Goal: Information Seeking & Learning: Find specific fact

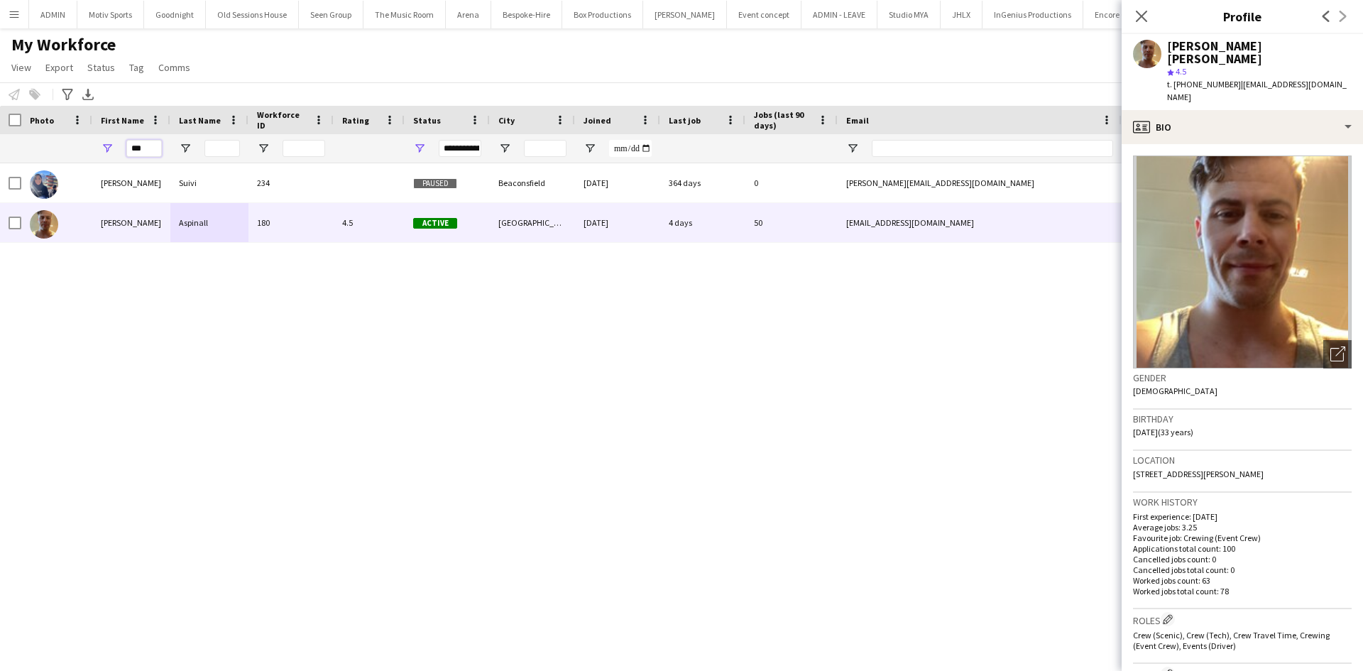
click at [149, 146] on input "***" at bounding box center [143, 148] width 35 height 17
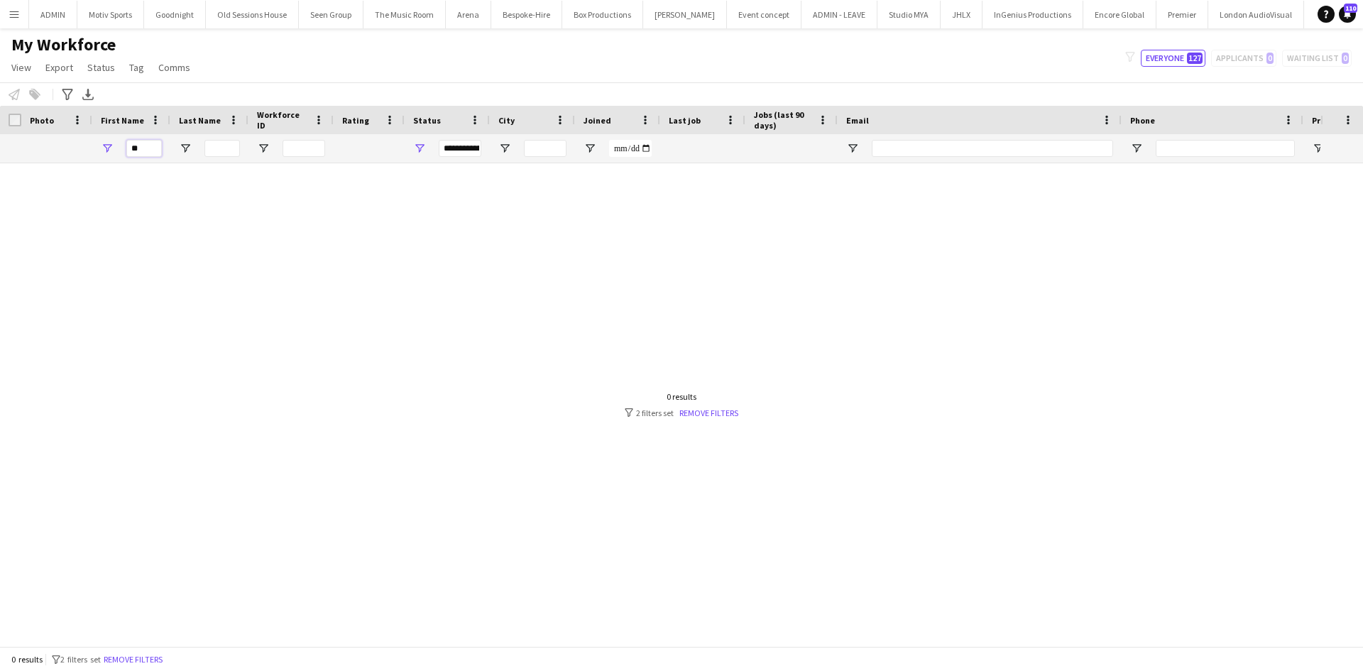
type input "*"
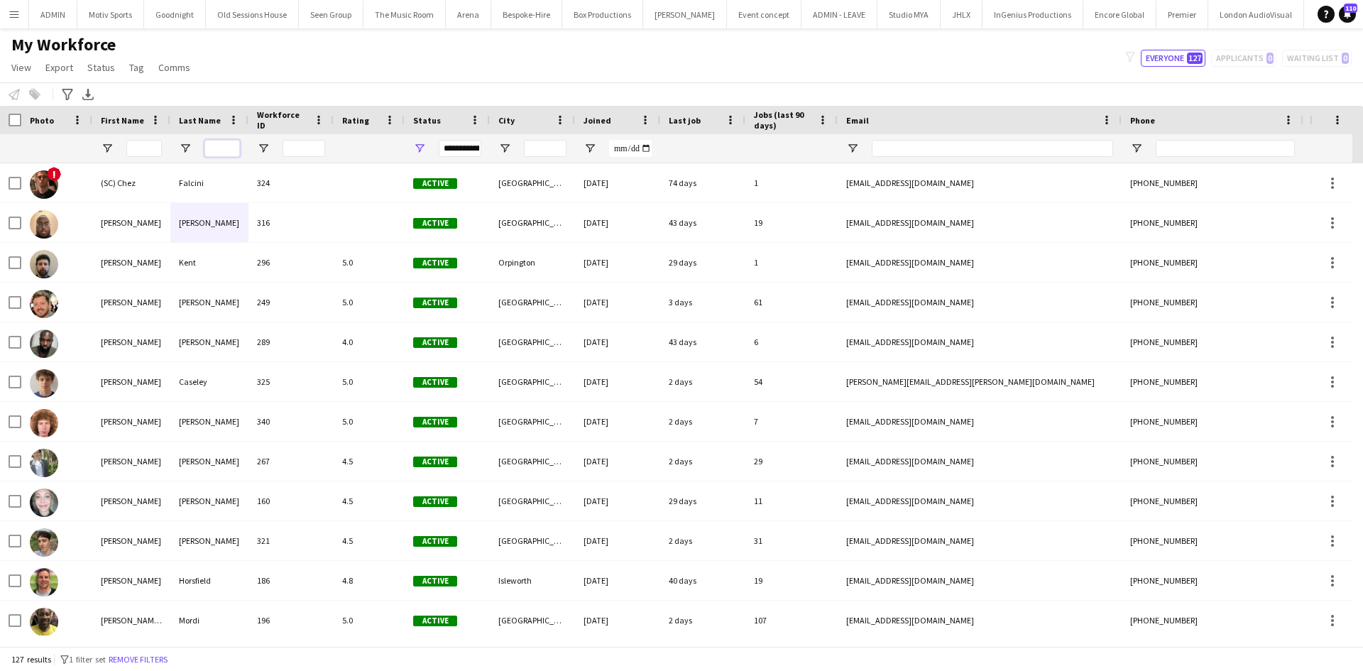
click at [231, 143] on input "Last Name Filter Input" at bounding box center [221, 148] width 35 height 17
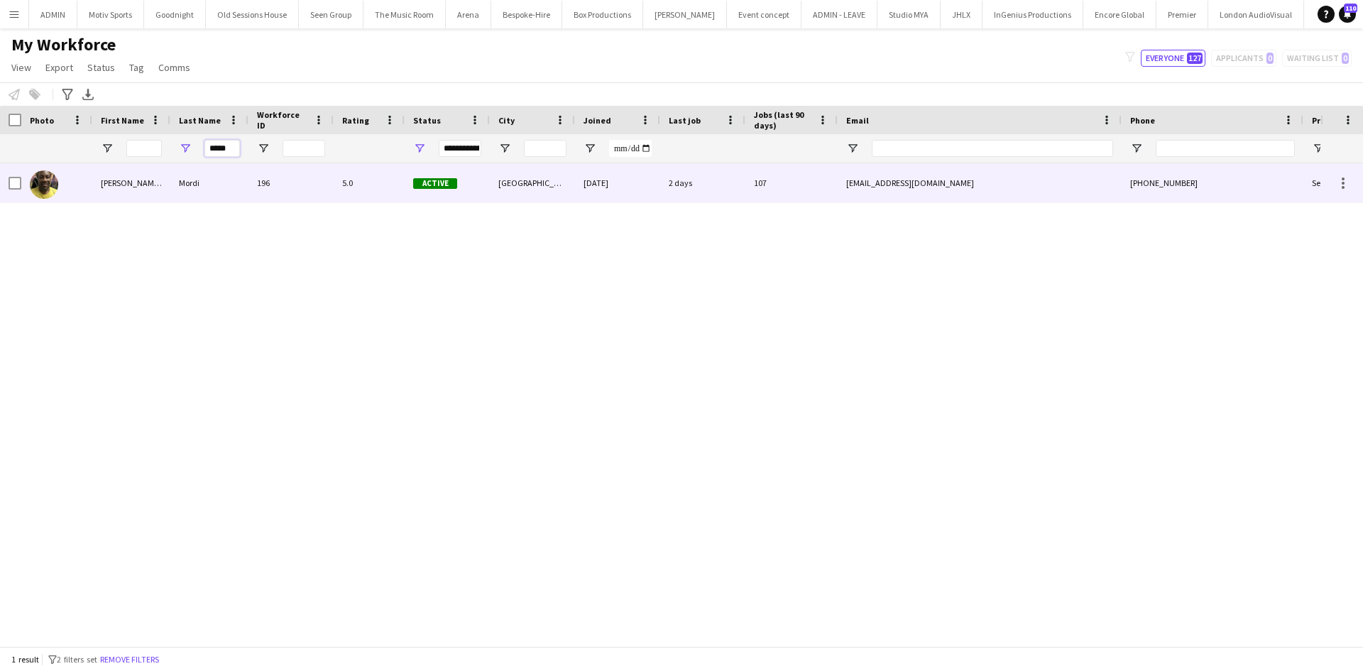
type input "*****"
click at [238, 191] on div "Mordi" at bounding box center [209, 182] width 78 height 39
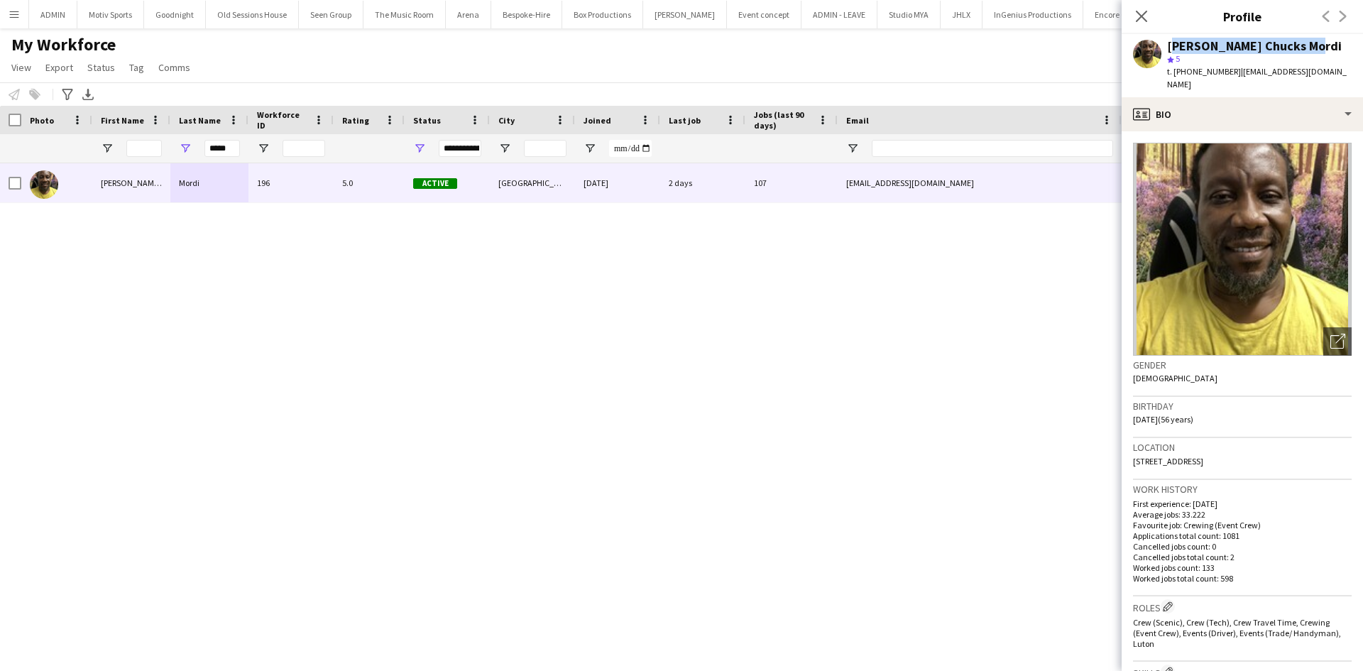
drag, startPoint x: 1325, startPoint y: 49, endPoint x: 1164, endPoint y: 49, distance: 160.4
click at [1164, 49] on div "Alphonsus Chucks Mordi star 5 t. +447805926328 | cmordi21814@gmail.com" at bounding box center [1242, 65] width 241 height 63
copy div "[PERSON_NAME] Chucks Mordi"
click at [0, 11] on button "Menu" at bounding box center [14, 14] width 28 height 28
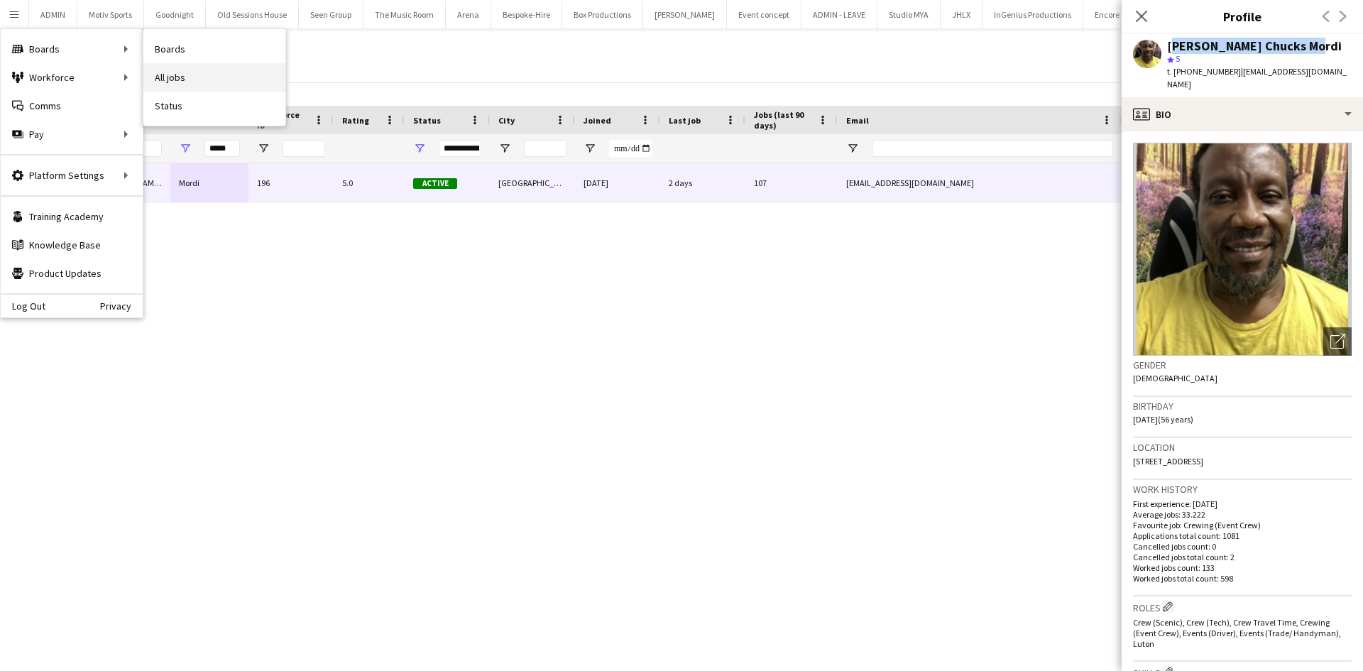
click at [238, 68] on link "All jobs" at bounding box center [214, 77] width 142 height 28
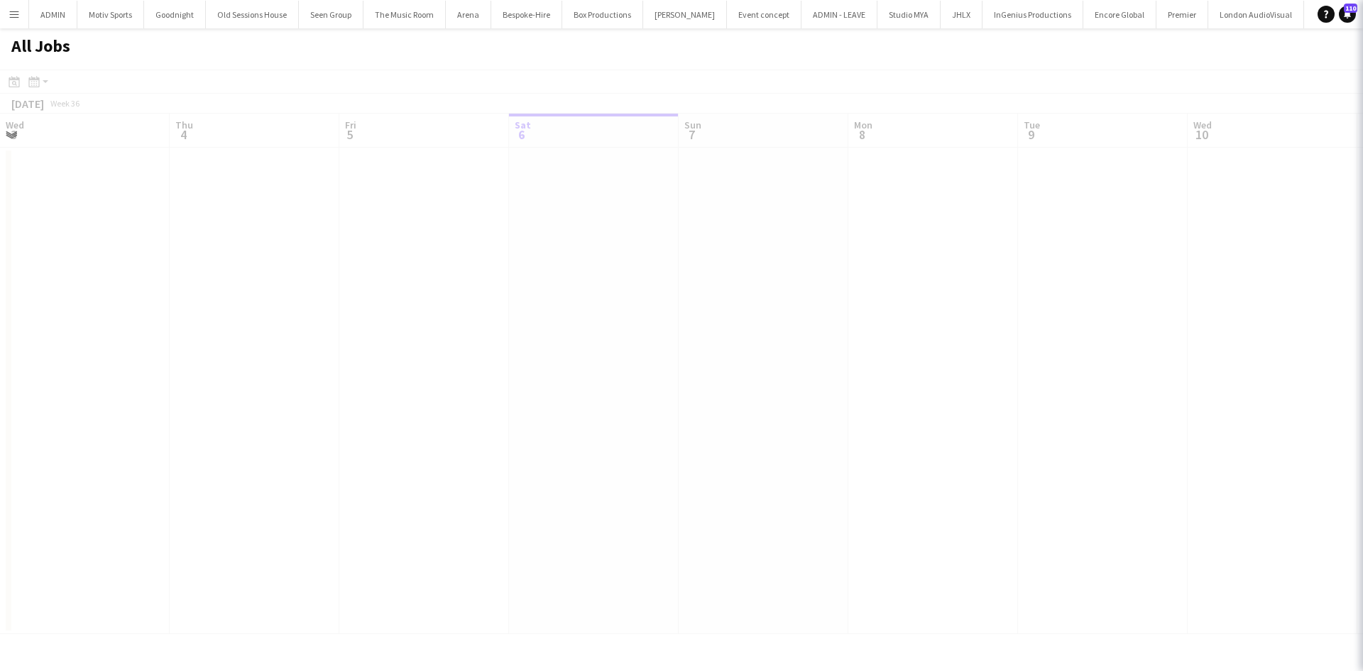
scroll to position [0, 339]
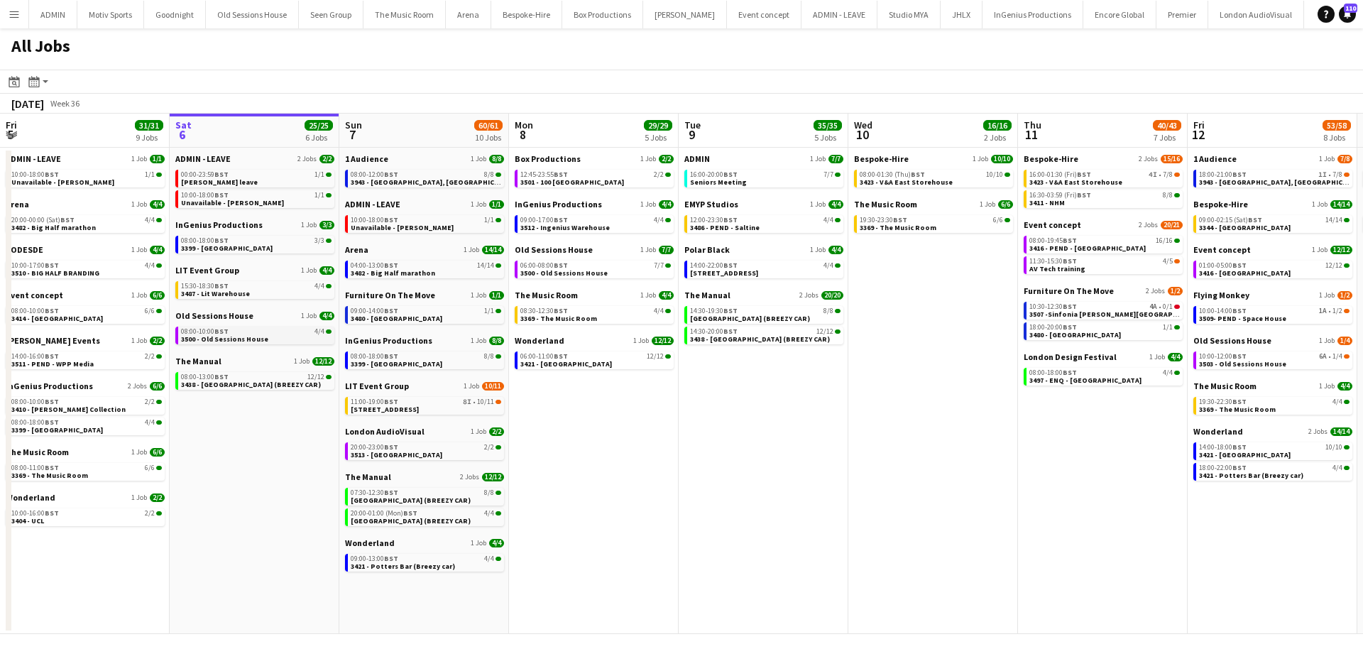
click at [252, 337] on span "3500 - Old Sessions House" at bounding box center [224, 338] width 87 height 9
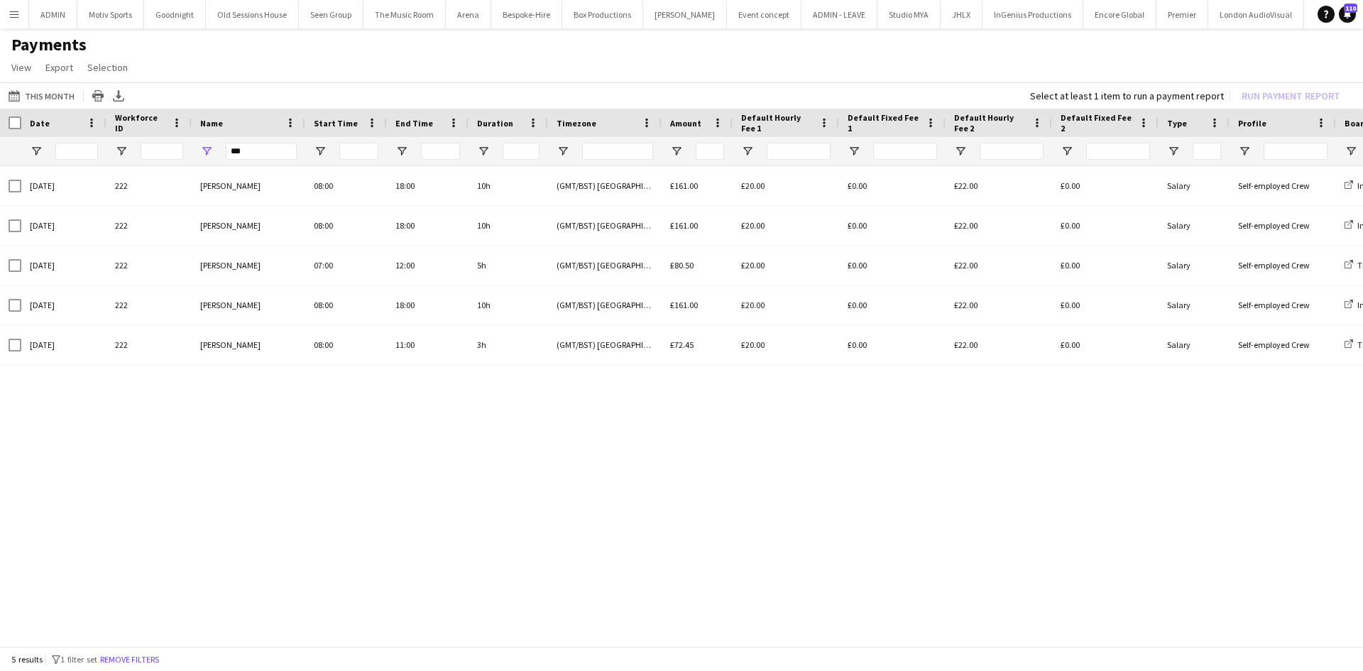
click at [11, 18] on app-icon "Menu" at bounding box center [14, 14] width 11 height 11
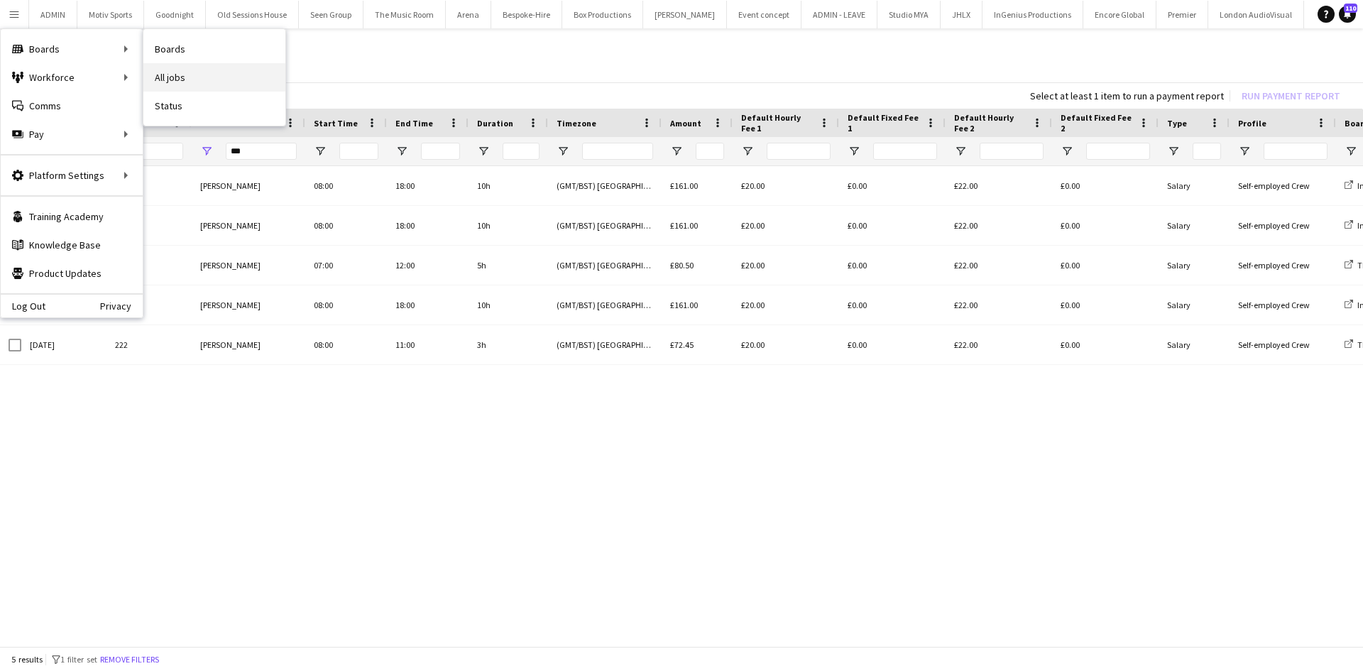
click at [193, 81] on link "All jobs" at bounding box center [214, 77] width 142 height 28
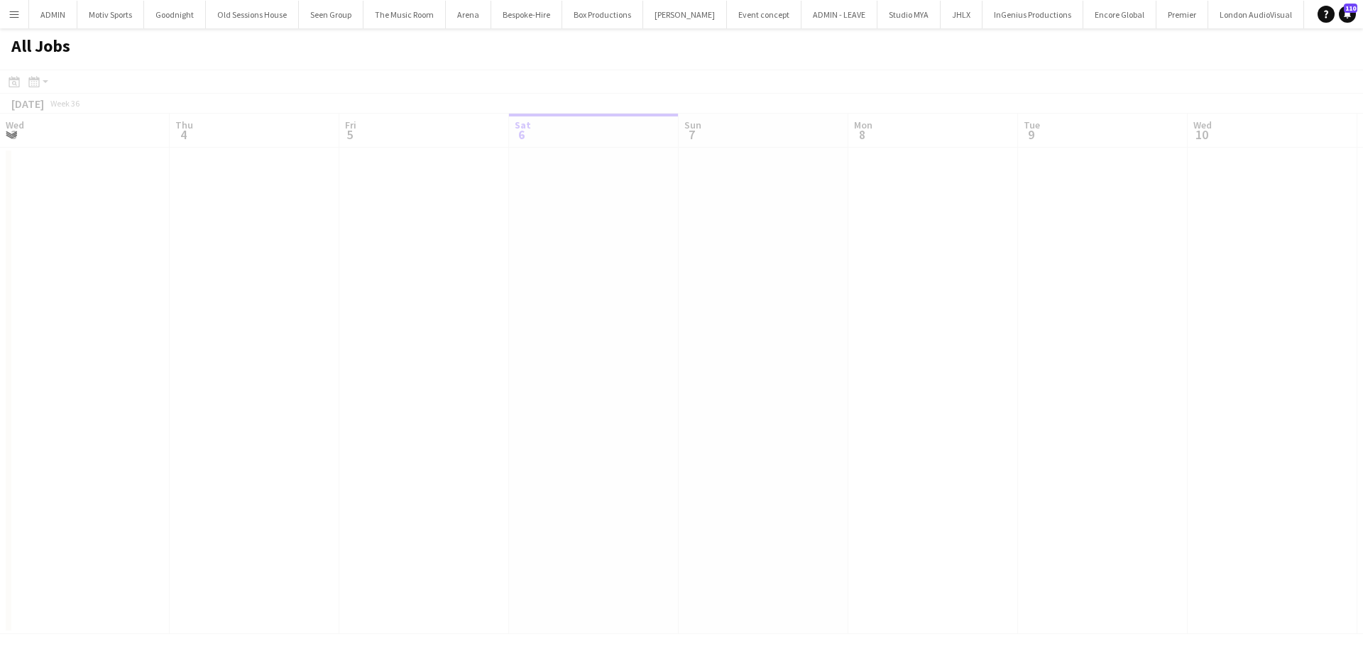
scroll to position [0, 339]
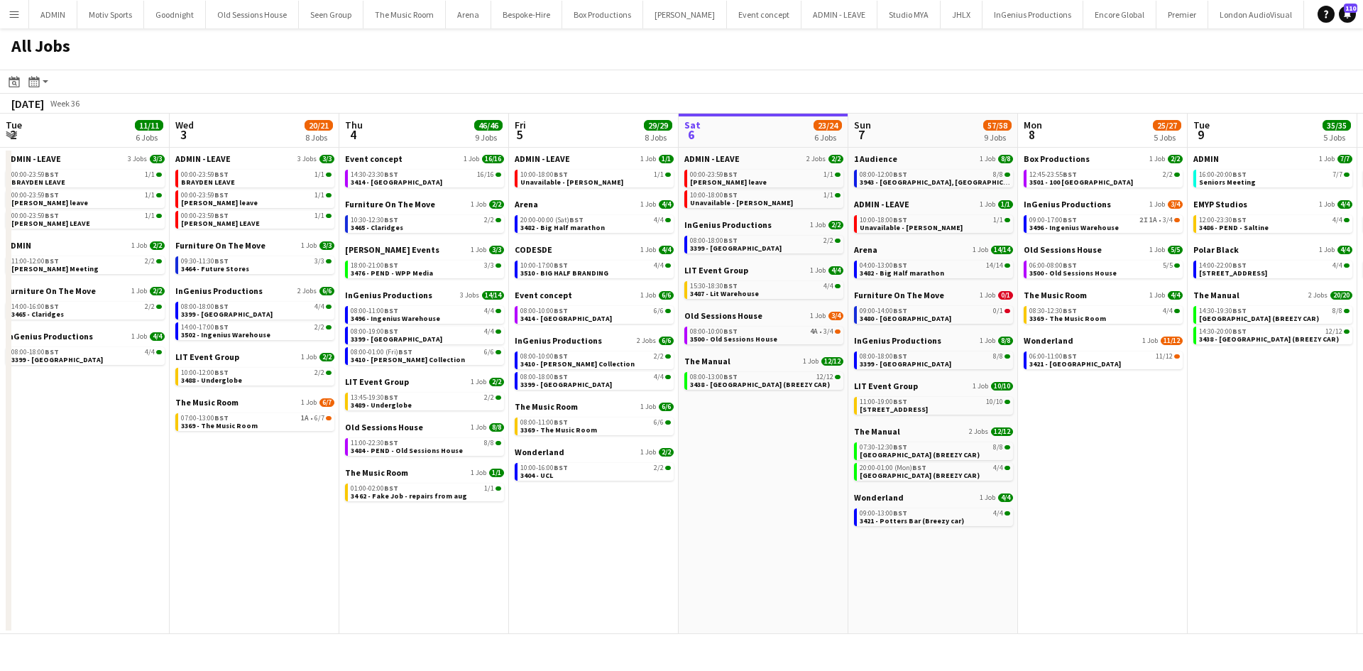
scroll to position [0, 339]
